Goal: Transaction & Acquisition: Purchase product/service

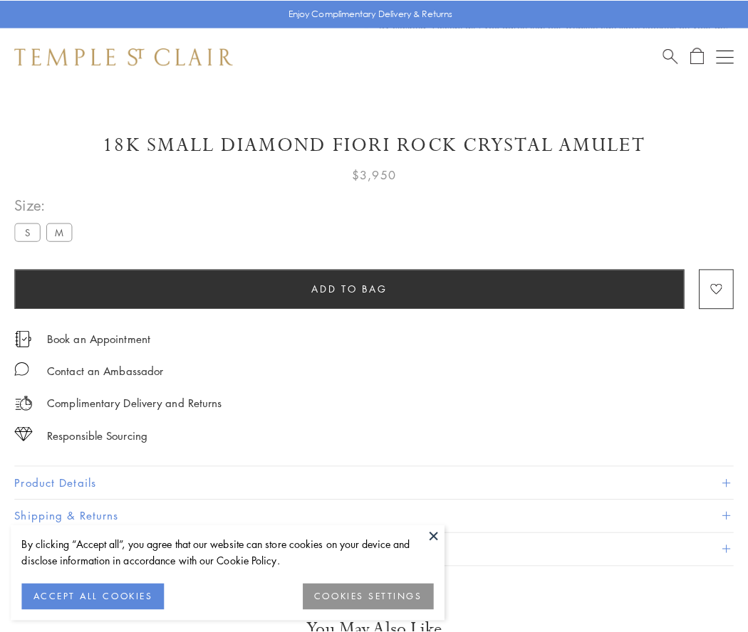
scroll to position [84, 0]
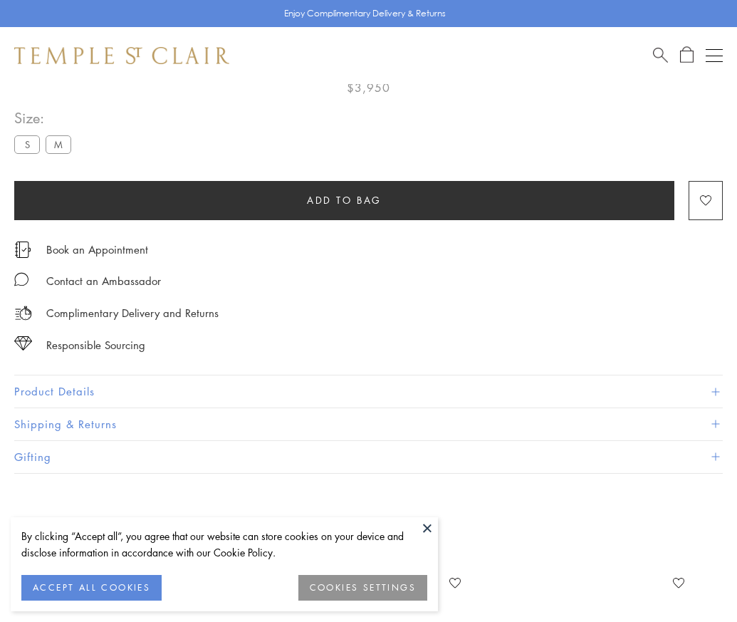
click at [344, 199] on span "Add to bag" at bounding box center [344, 200] width 75 height 16
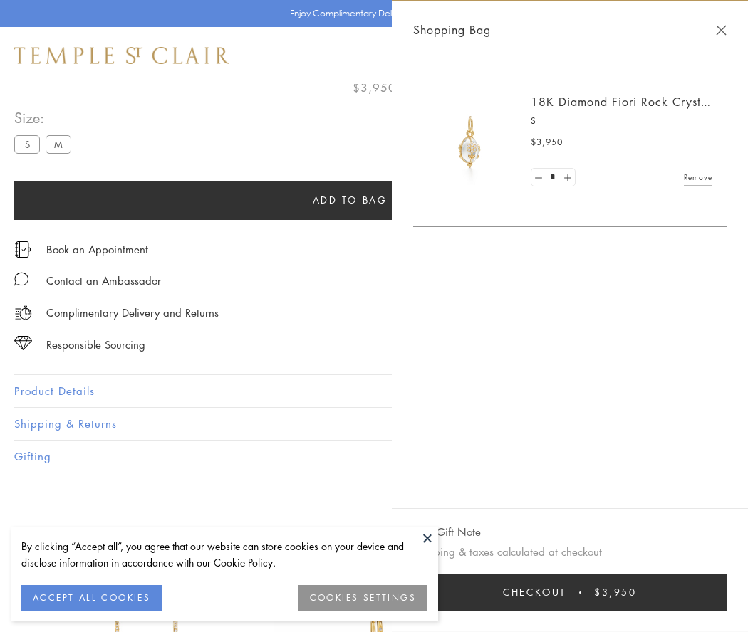
click at [566, 593] on span "Checkout" at bounding box center [534, 593] width 63 height 16
